Goal: Task Accomplishment & Management: Use online tool/utility

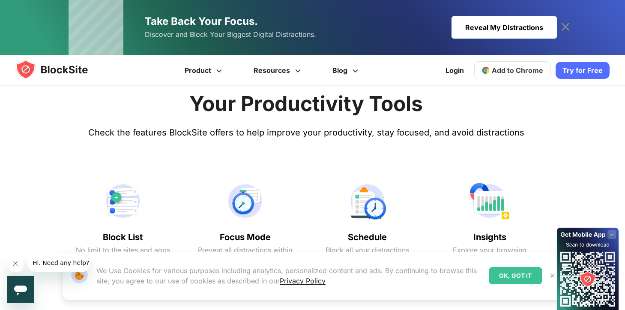
scroll to position [340, 0]
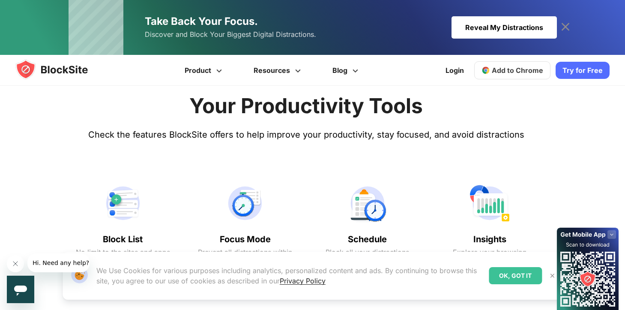
click at [580, 60] on div "Login Add to Chrome Download on AppStore Download on Google Play Try for Free" at bounding box center [524, 70] width 169 height 21
click at [580, 68] on link "Try for Free" at bounding box center [582, 70] width 54 height 17
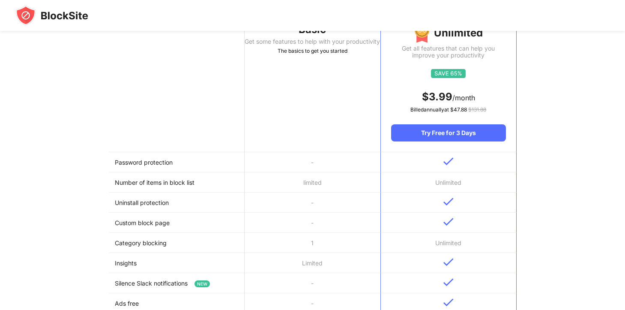
scroll to position [116, 0]
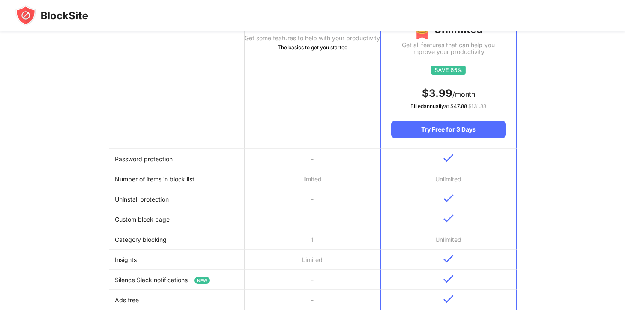
click at [292, 70] on th "Basic Get some features to help with your productivity The basics to get you st…" at bounding box center [312, 76] width 136 height 145
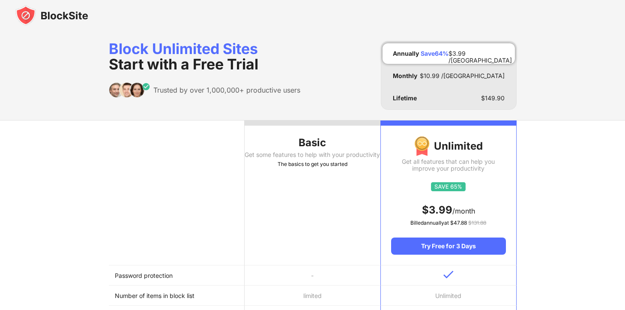
click at [297, 134] on th "Basic Get some features to help with your productivity The basics to get you st…" at bounding box center [312, 192] width 136 height 145
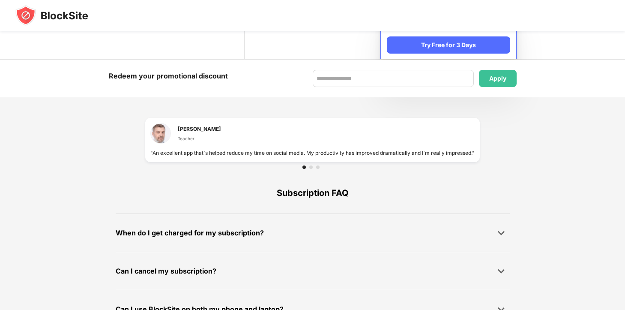
scroll to position [445, 0]
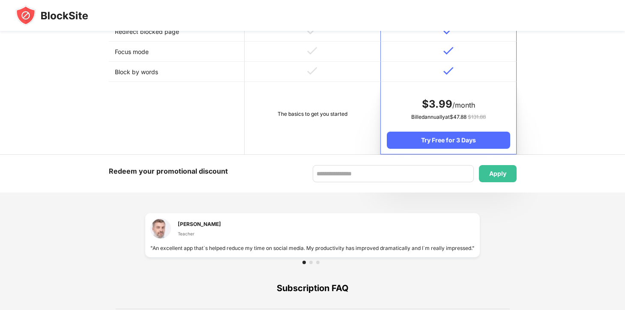
click at [299, 113] on div "The basics to get you started" at bounding box center [312, 114] width 124 height 9
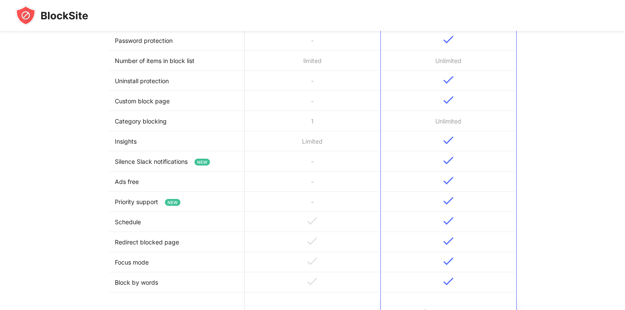
scroll to position [0, 0]
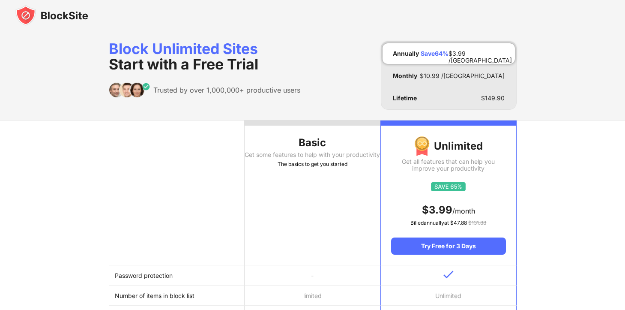
click at [310, 157] on div "Get some features to help with your productivity" at bounding box center [312, 154] width 136 height 7
click at [57, 15] on img at bounding box center [51, 15] width 73 height 21
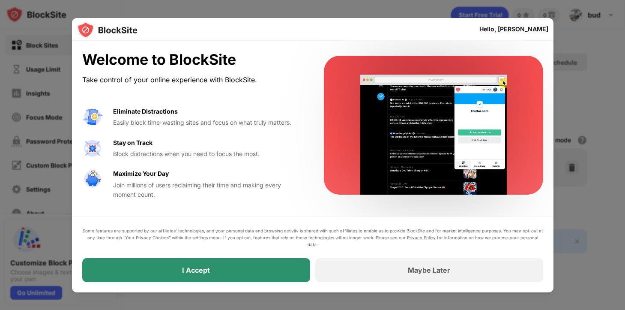
click at [210, 262] on div "I Accept" at bounding box center [196, 270] width 228 height 24
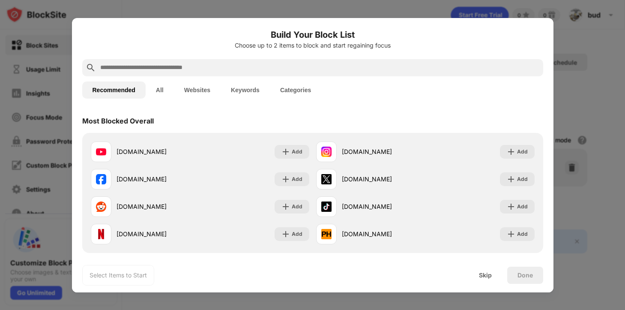
click at [298, 92] on button "Categories" at bounding box center [295, 89] width 51 height 17
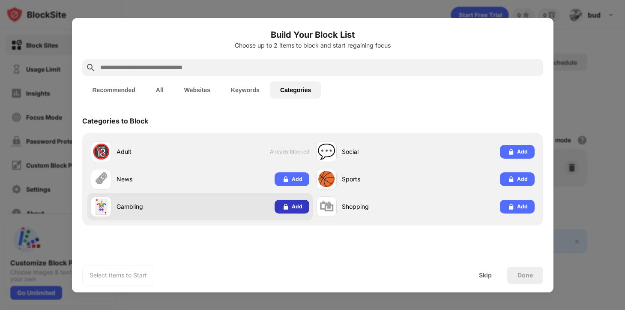
click at [296, 203] on div "Add" at bounding box center [297, 206] width 11 height 9
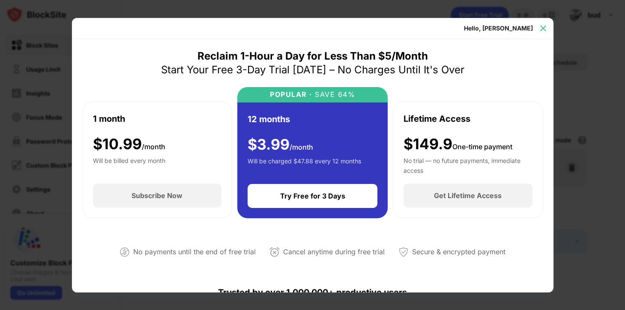
click at [544, 27] on img at bounding box center [543, 28] width 9 height 9
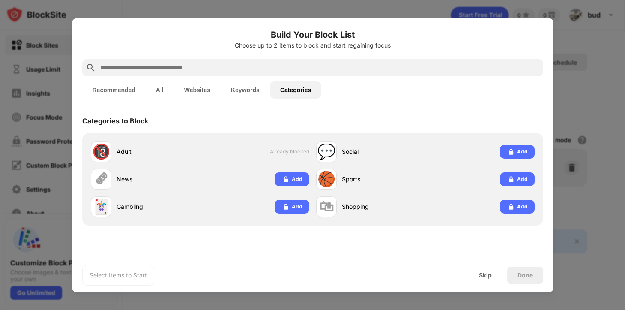
click at [156, 90] on button "All" at bounding box center [160, 89] width 28 height 17
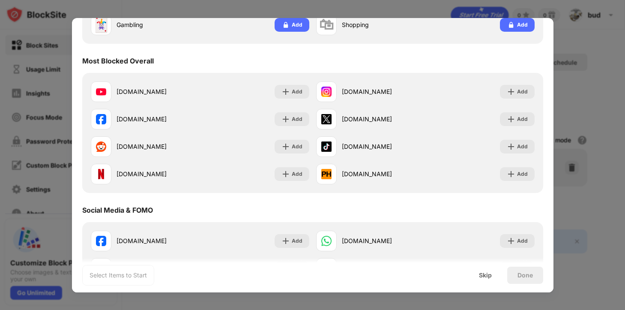
scroll to position [183, 0]
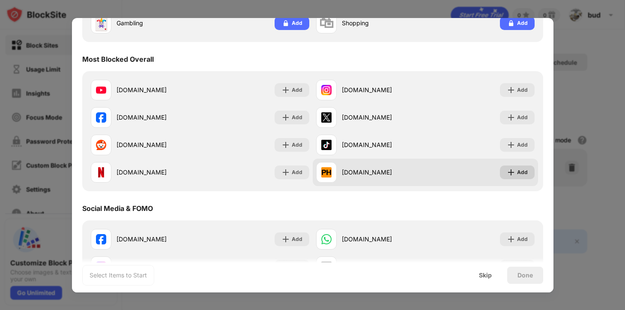
click at [515, 171] on div "Add" at bounding box center [517, 172] width 35 height 14
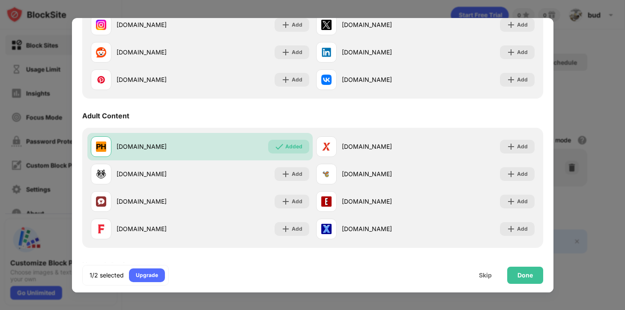
scroll to position [425, 0]
click at [519, 276] on div "Done" at bounding box center [524, 274] width 15 height 7
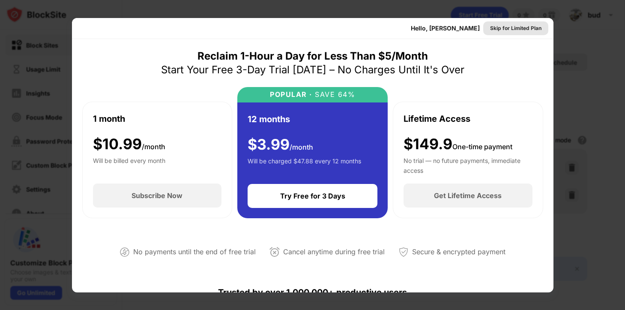
click at [515, 27] on div "Skip for Limited Plan" at bounding box center [515, 28] width 51 height 9
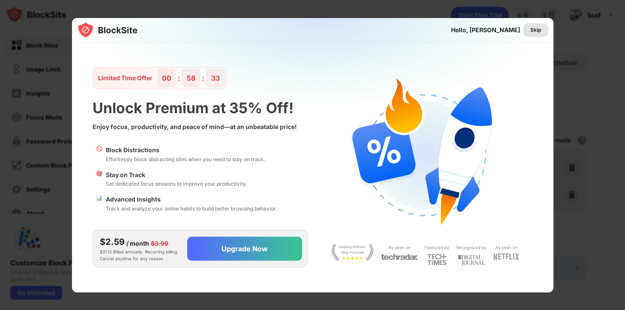
click at [536, 27] on div "Skip" at bounding box center [535, 30] width 11 height 9
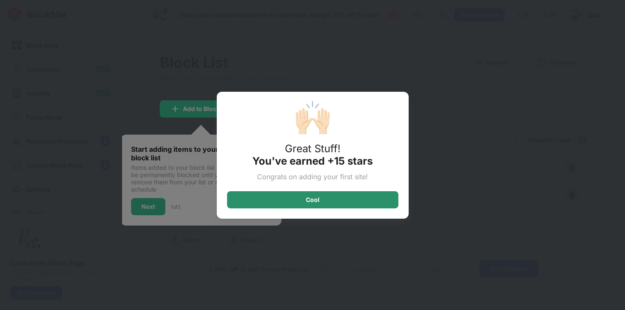
click at [324, 200] on div "Cool" at bounding box center [312, 199] width 171 height 17
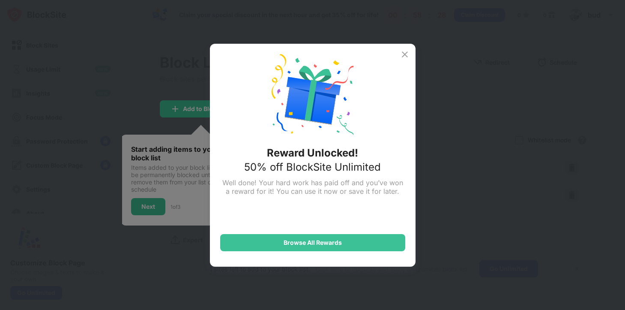
click at [405, 51] on img at bounding box center [404, 54] width 10 height 10
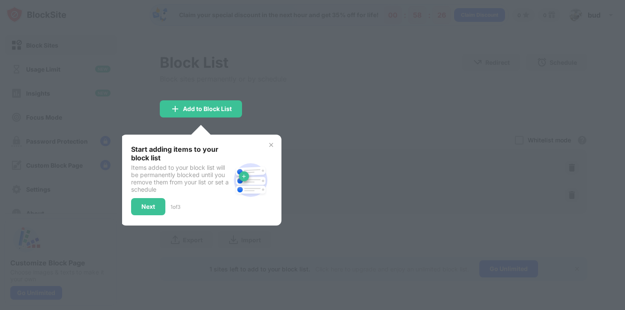
click at [274, 142] on img at bounding box center [271, 144] width 7 height 7
